Goal: Find specific page/section

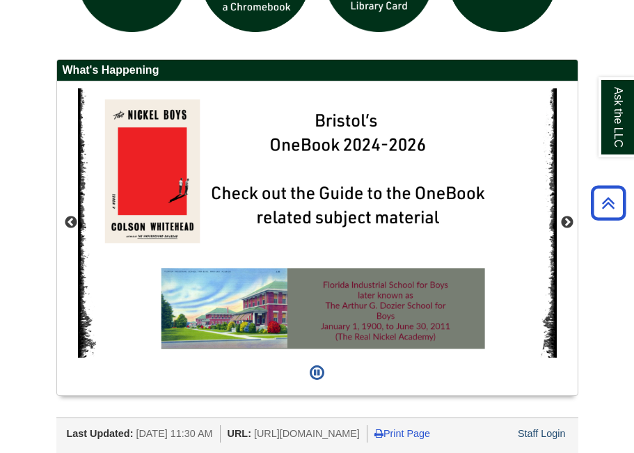
scroll to position [1555, 0]
click at [569, 216] on button "Next" at bounding box center [567, 223] width 14 height 14
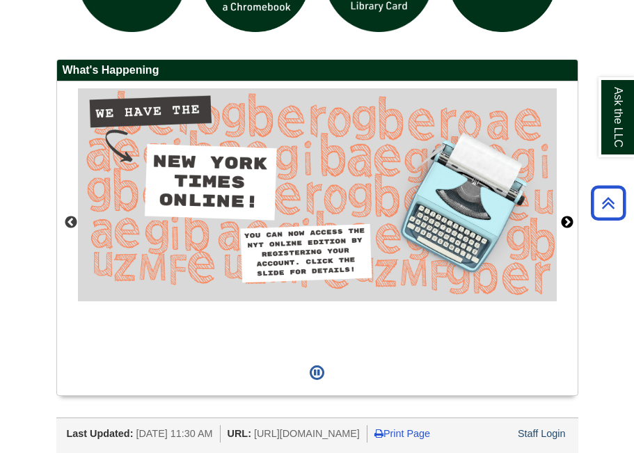
click at [569, 216] on button "Next" at bounding box center [567, 223] width 14 height 14
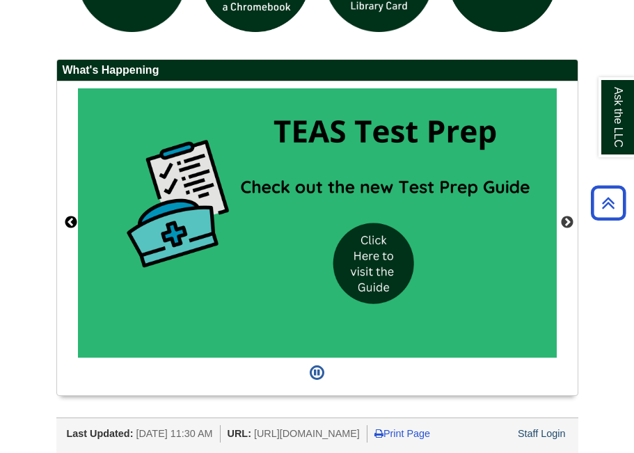
click at [73, 216] on button "Previous" at bounding box center [71, 223] width 14 height 14
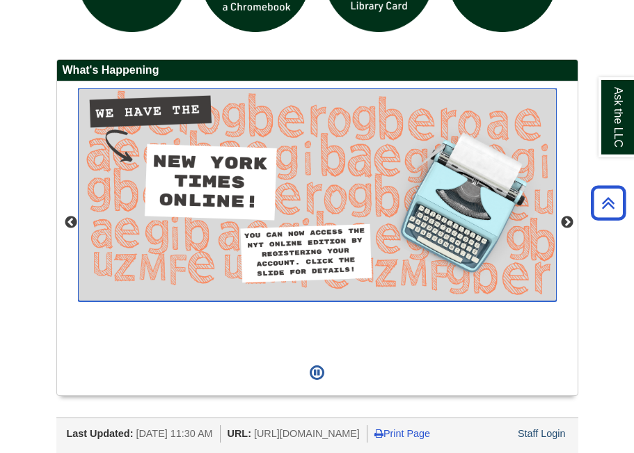
click at [189, 231] on img "slideshow" at bounding box center [317, 194] width 479 height 213
click at [258, 141] on img "slideshow" at bounding box center [317, 194] width 479 height 213
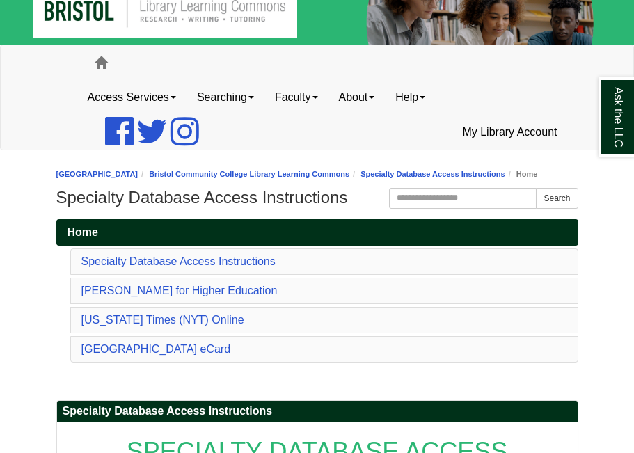
scroll to position [27, 0]
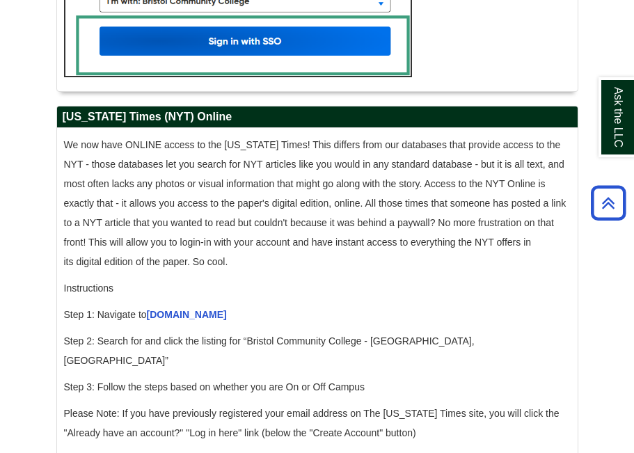
scroll to position [1610, 0]
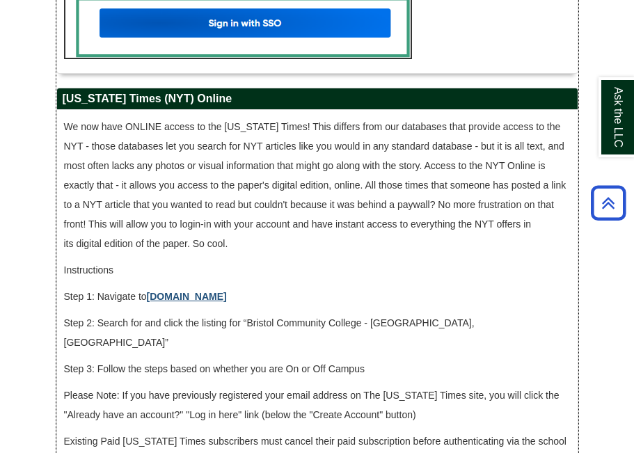
click at [185, 291] on link "[DOMAIN_NAME]" at bounding box center [187, 296] width 80 height 11
